Goal: Transaction & Acquisition: Obtain resource

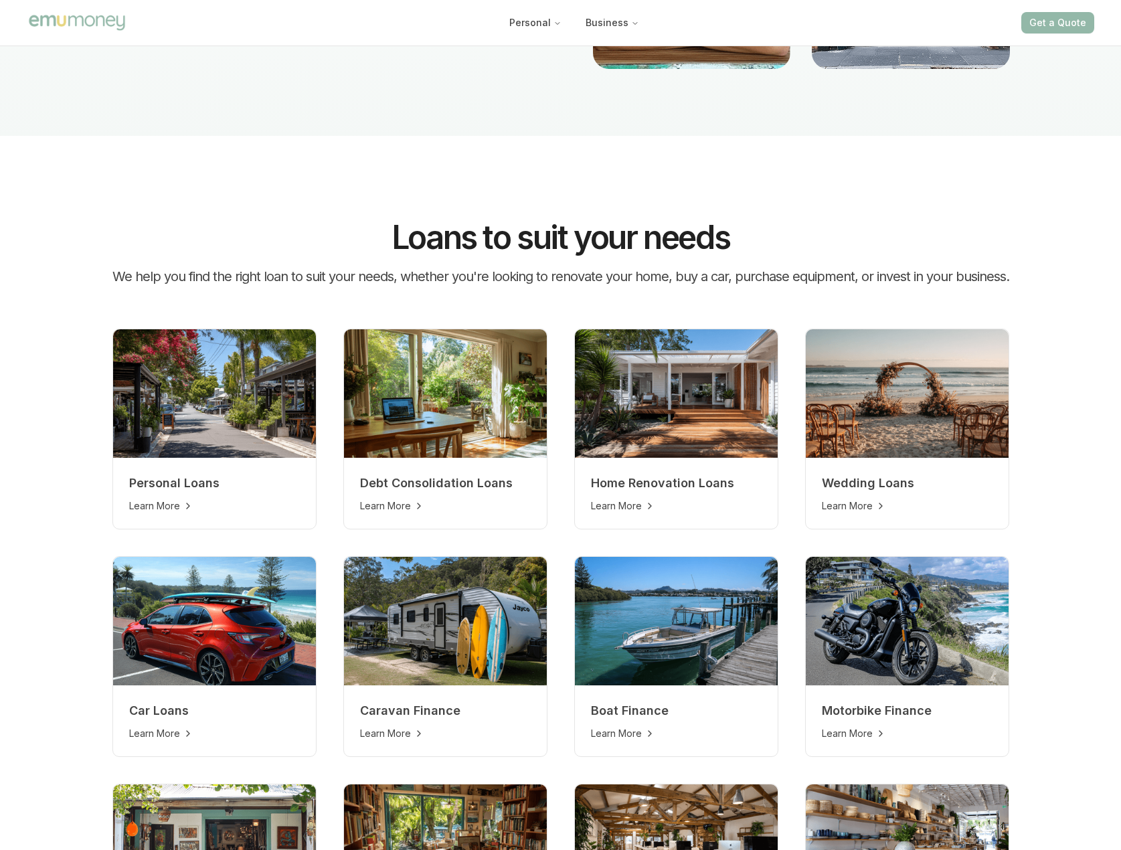
scroll to position [401, 0]
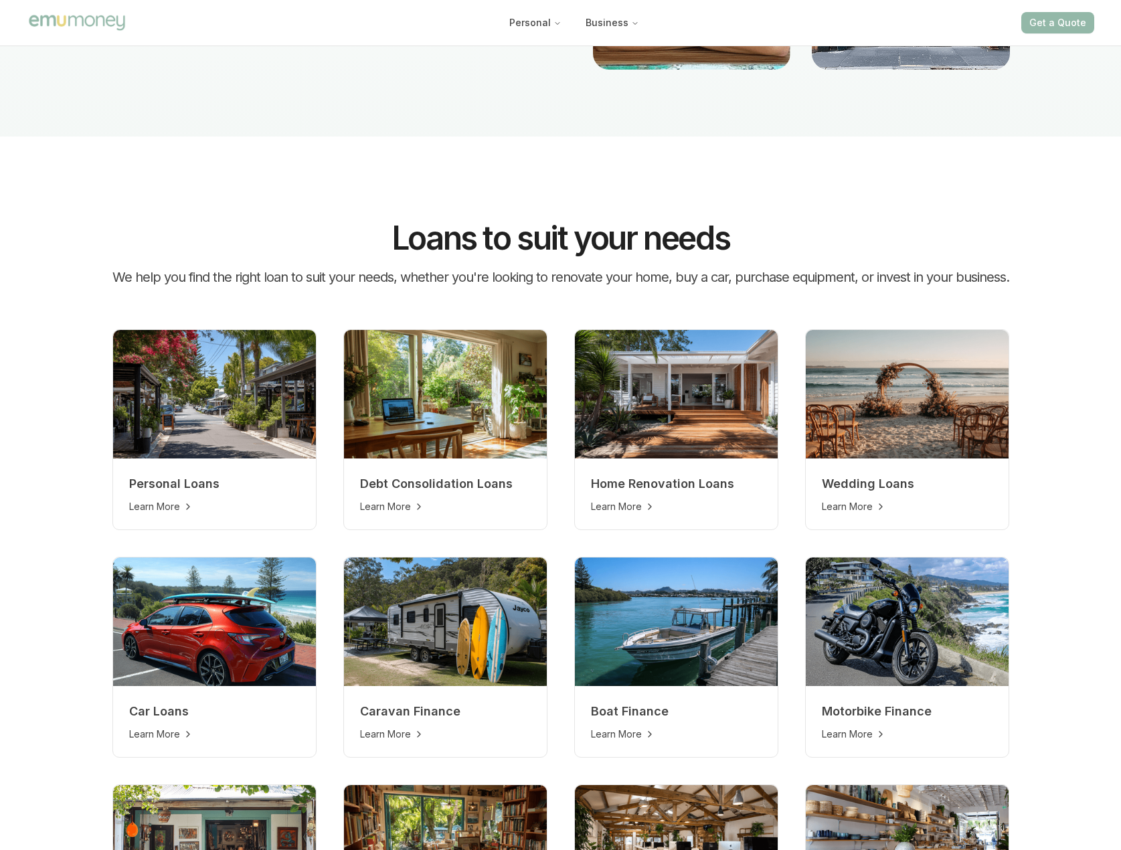
drag, startPoint x: 70, startPoint y: 464, endPoint x: 70, endPoint y: 455, distance: 8.7
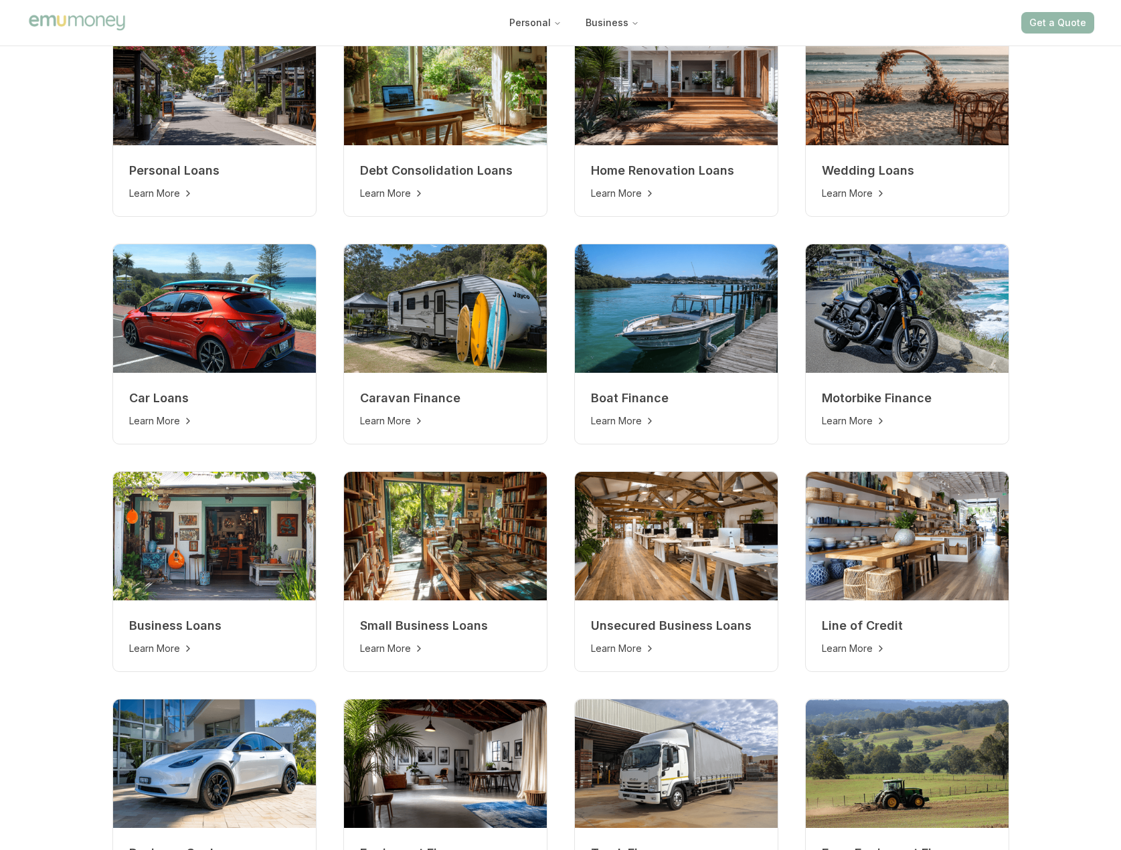
scroll to position [468, 0]
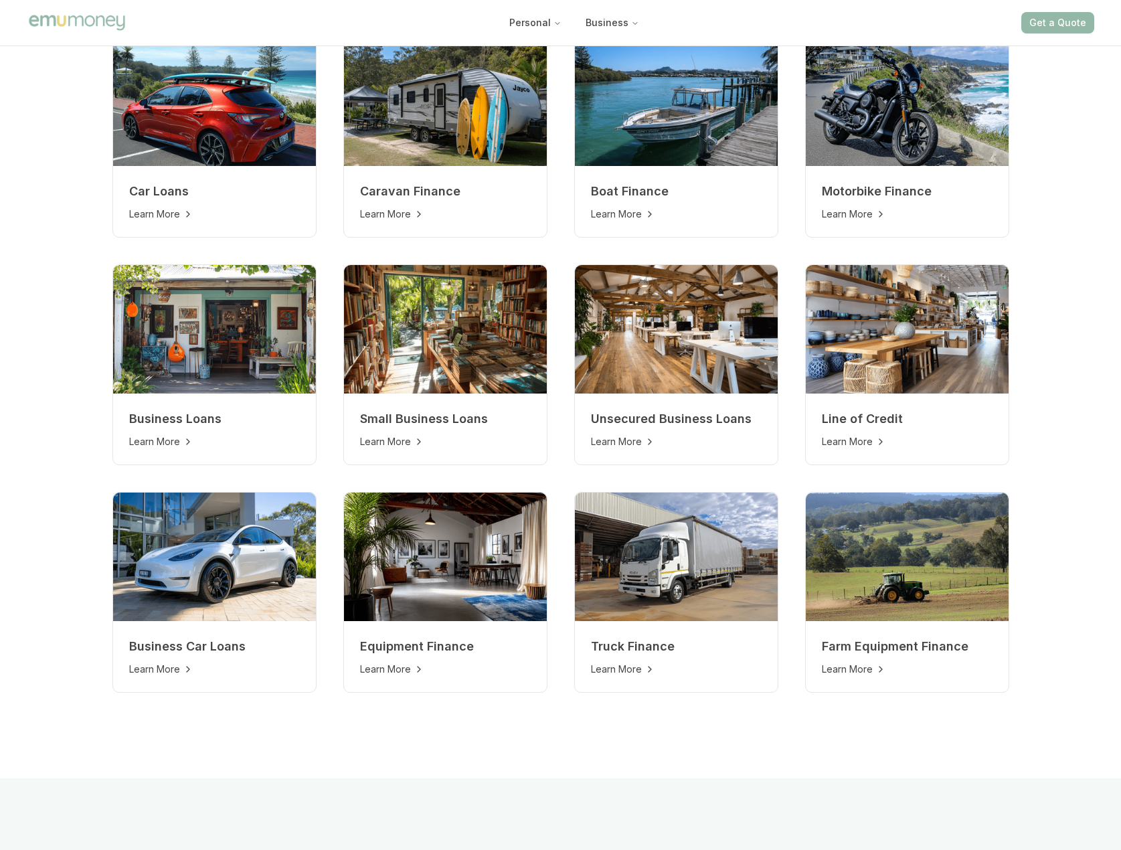
click at [98, 390] on section "Loans to suit your needs We help you find the right loan to suit your needs, wh…" at bounding box center [561, 198] width 950 height 1162
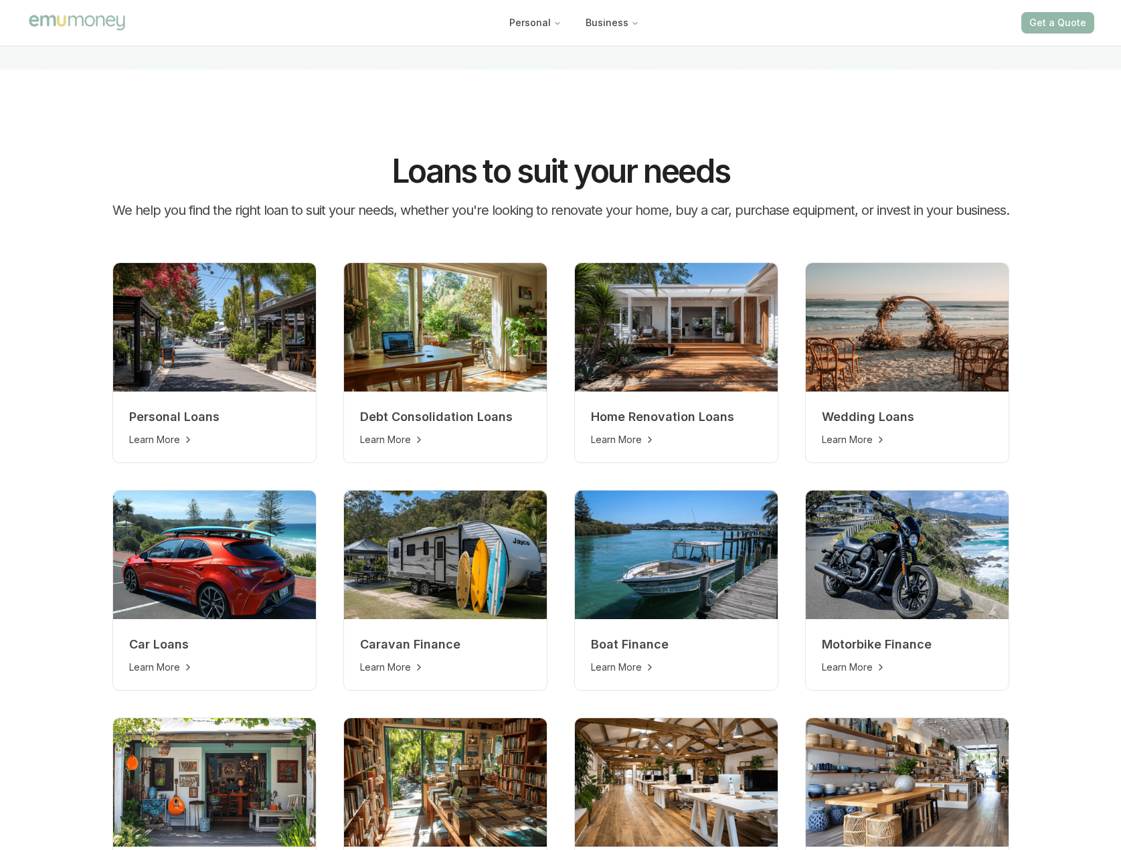
click at [98, 390] on section "Loans to suit your needs We help you find the right loan to suit your needs, wh…" at bounding box center [561, 651] width 950 height 1162
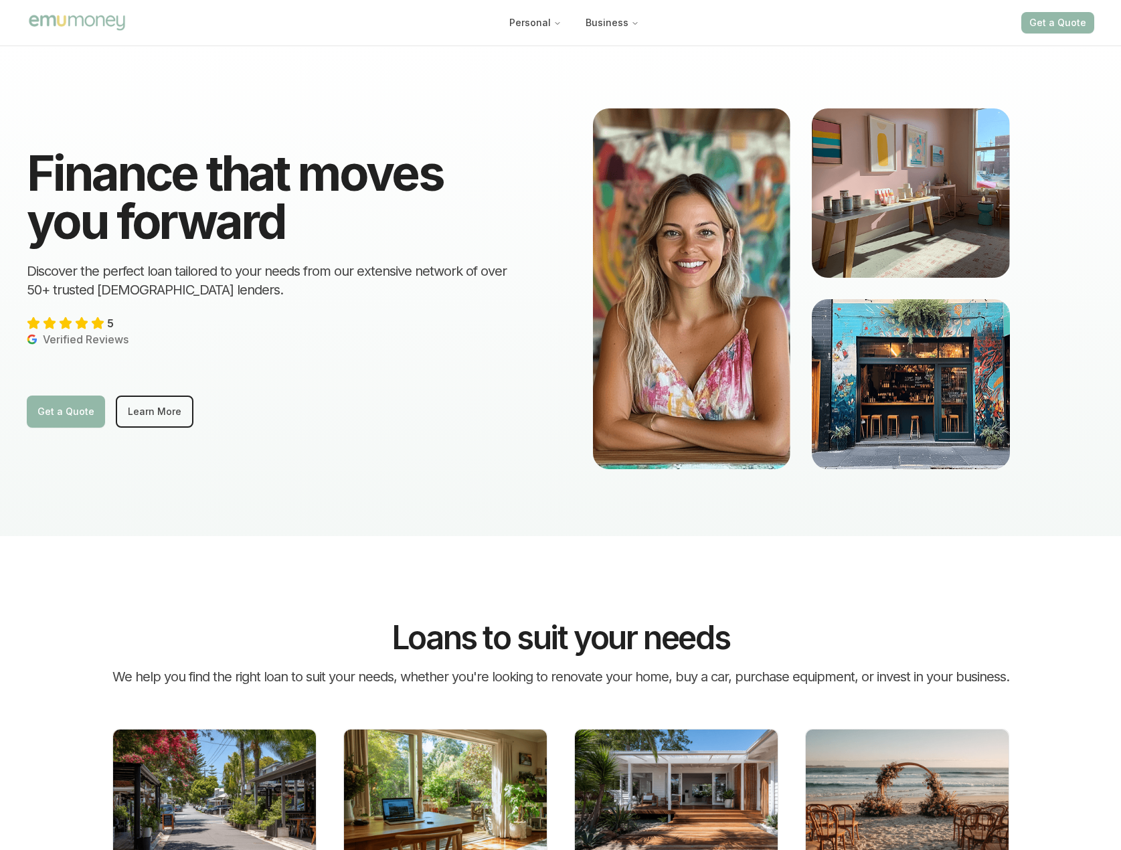
scroll to position [0, 0]
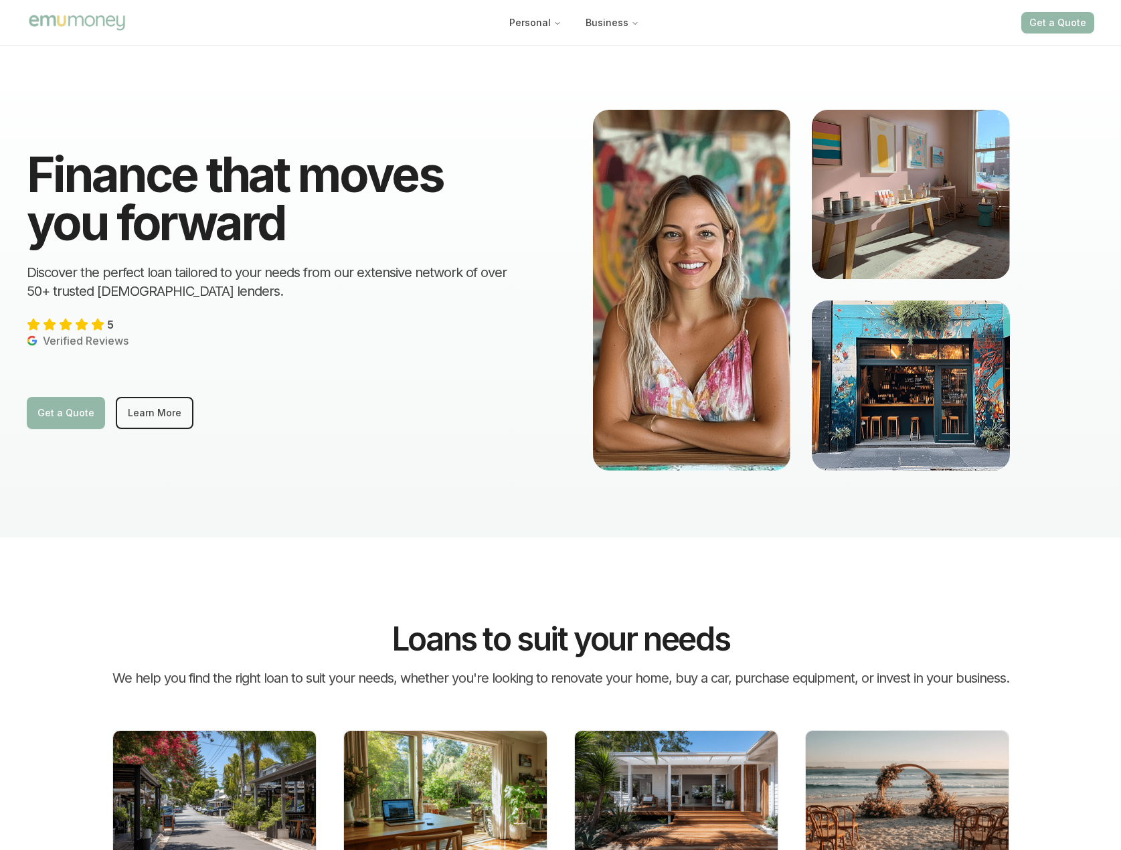
click at [288, 402] on div "Get a Quote Learn More" at bounding box center [278, 413] width 502 height 32
